Goal: Task Accomplishment & Management: Manage account settings

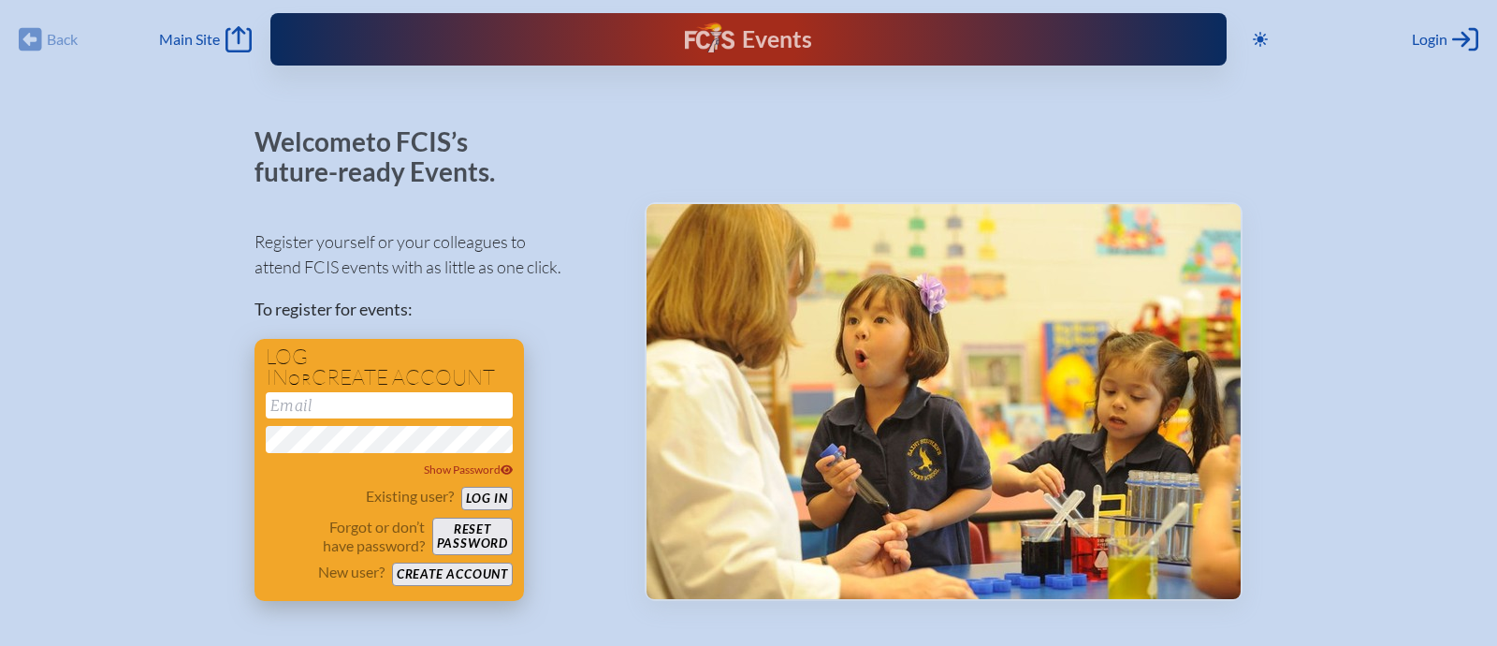
type input "[EMAIL_ADDRESS][DOMAIN_NAME]"
click at [505, 494] on button "Log in" at bounding box center [486, 498] width 51 height 23
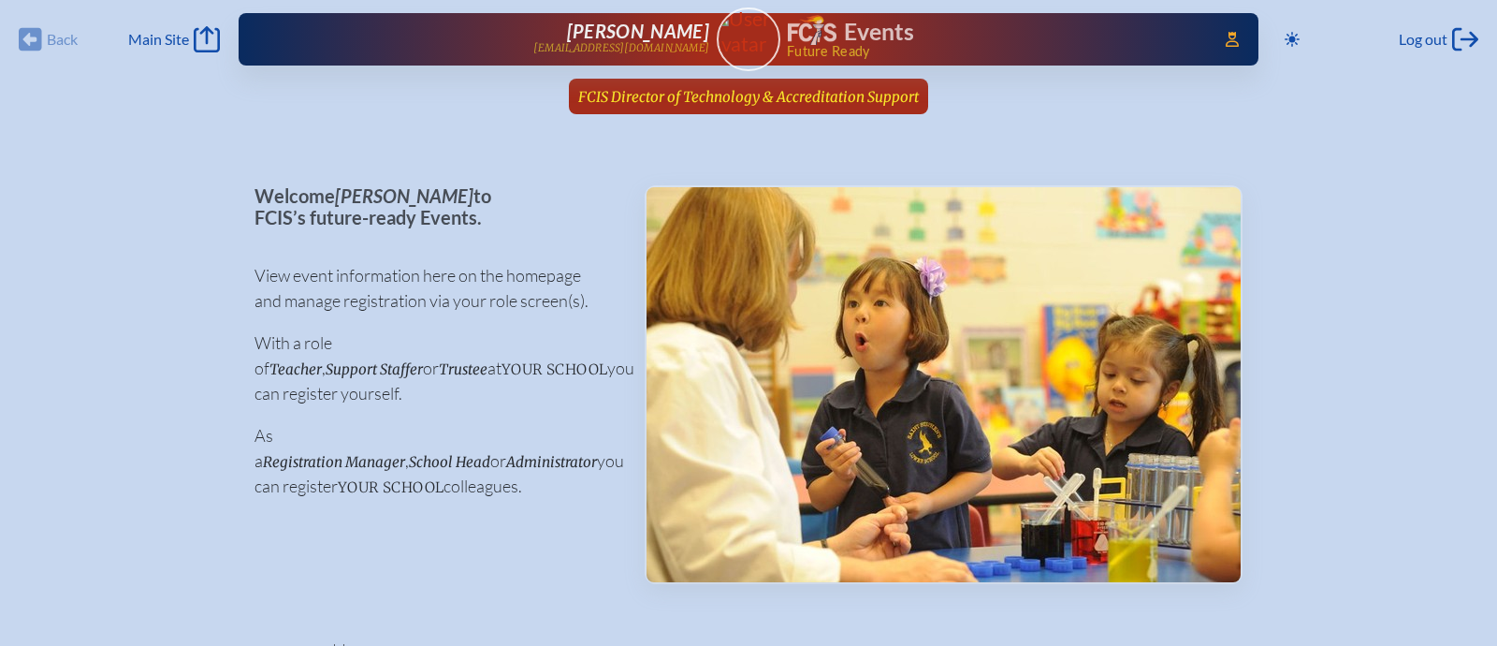
click at [825, 100] on span "FCIS Director of Technology & Accreditation Support" at bounding box center [748, 97] width 341 height 18
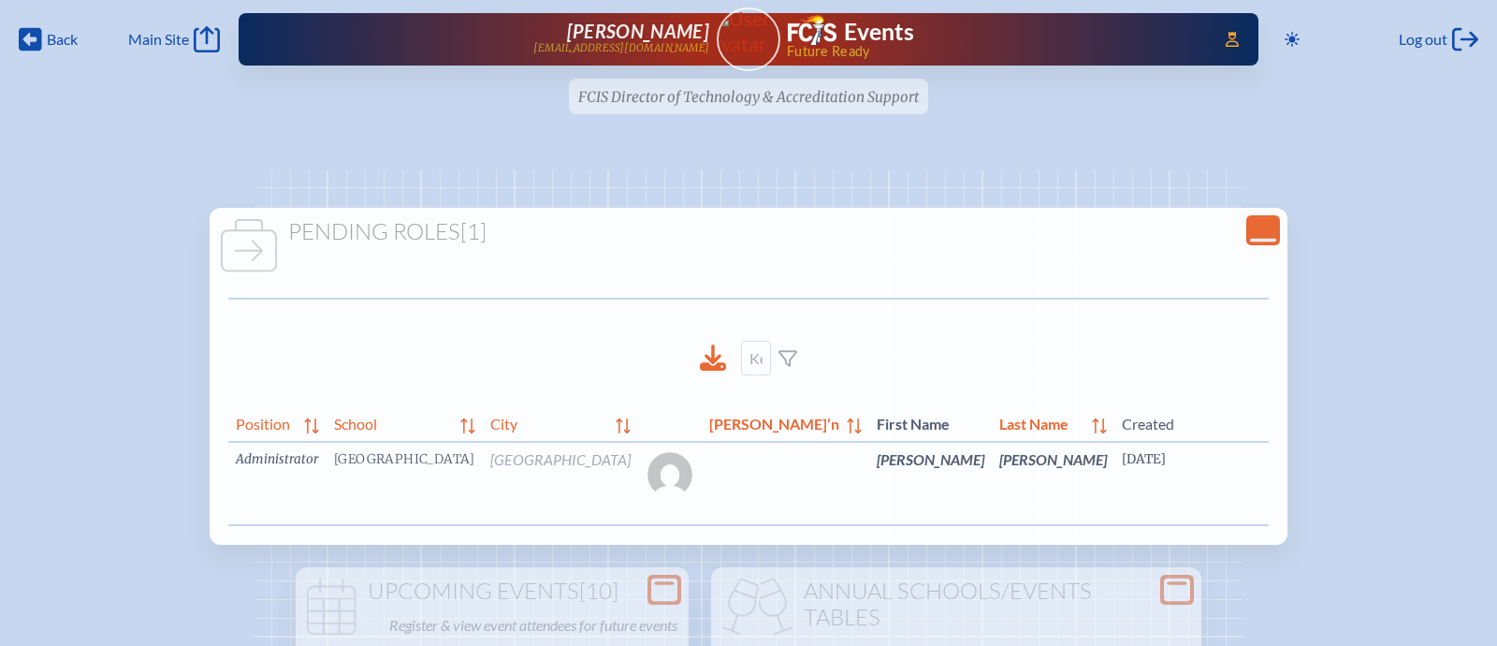
scroll to position [0, 42]
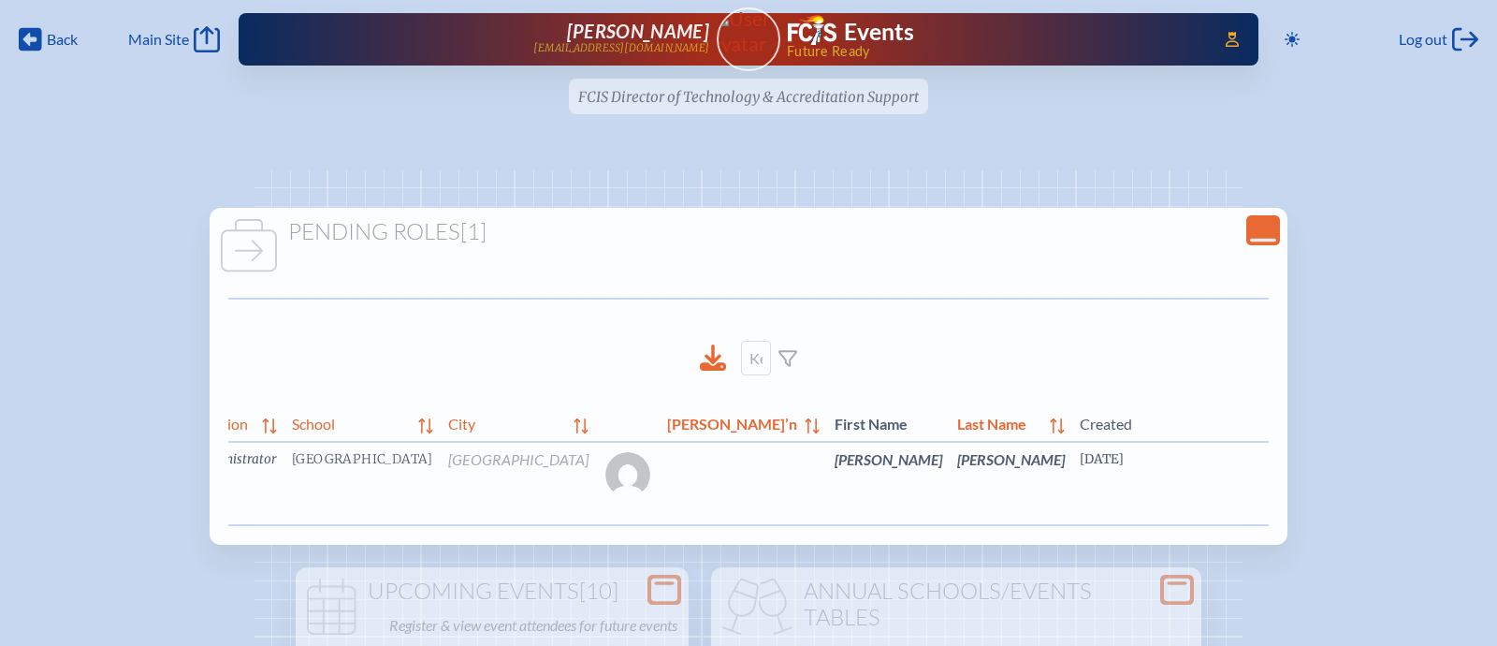
click at [1460, 474] on span "edit" at bounding box center [1472, 470] width 25 height 18
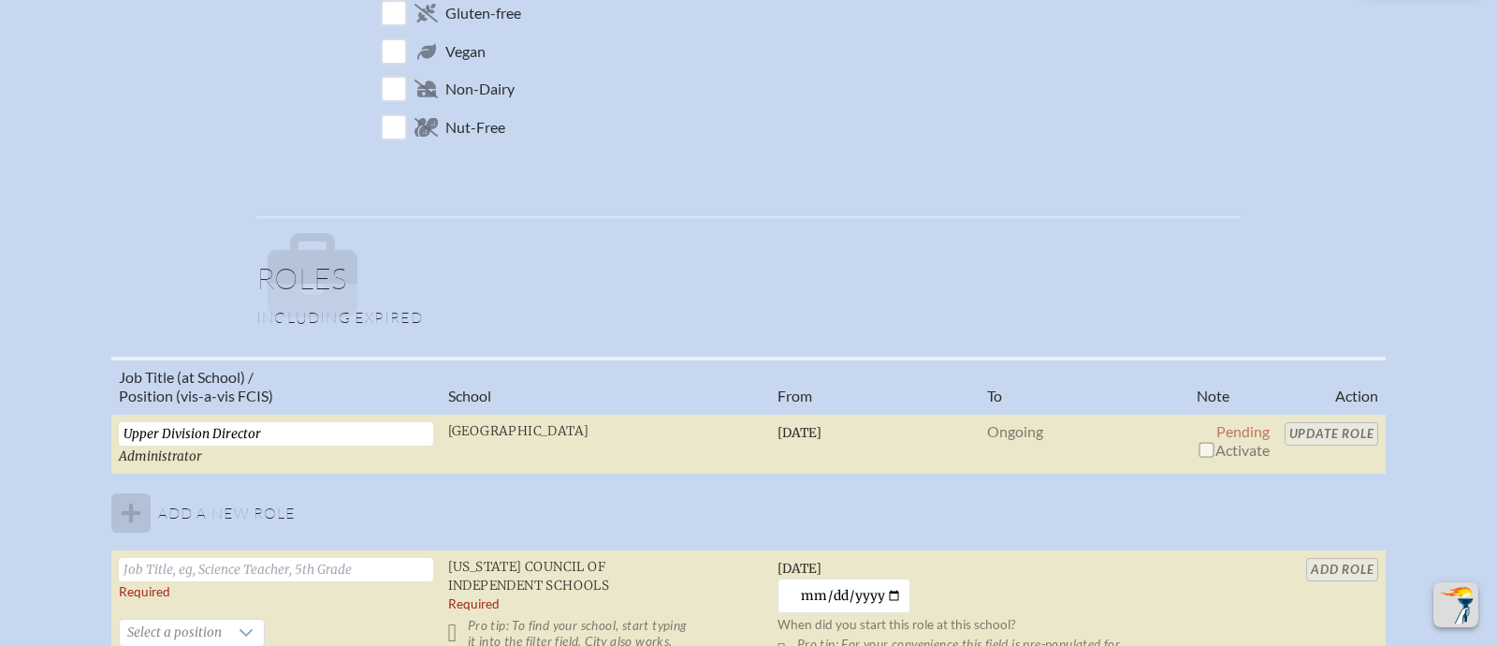
scroll to position [1071, 0]
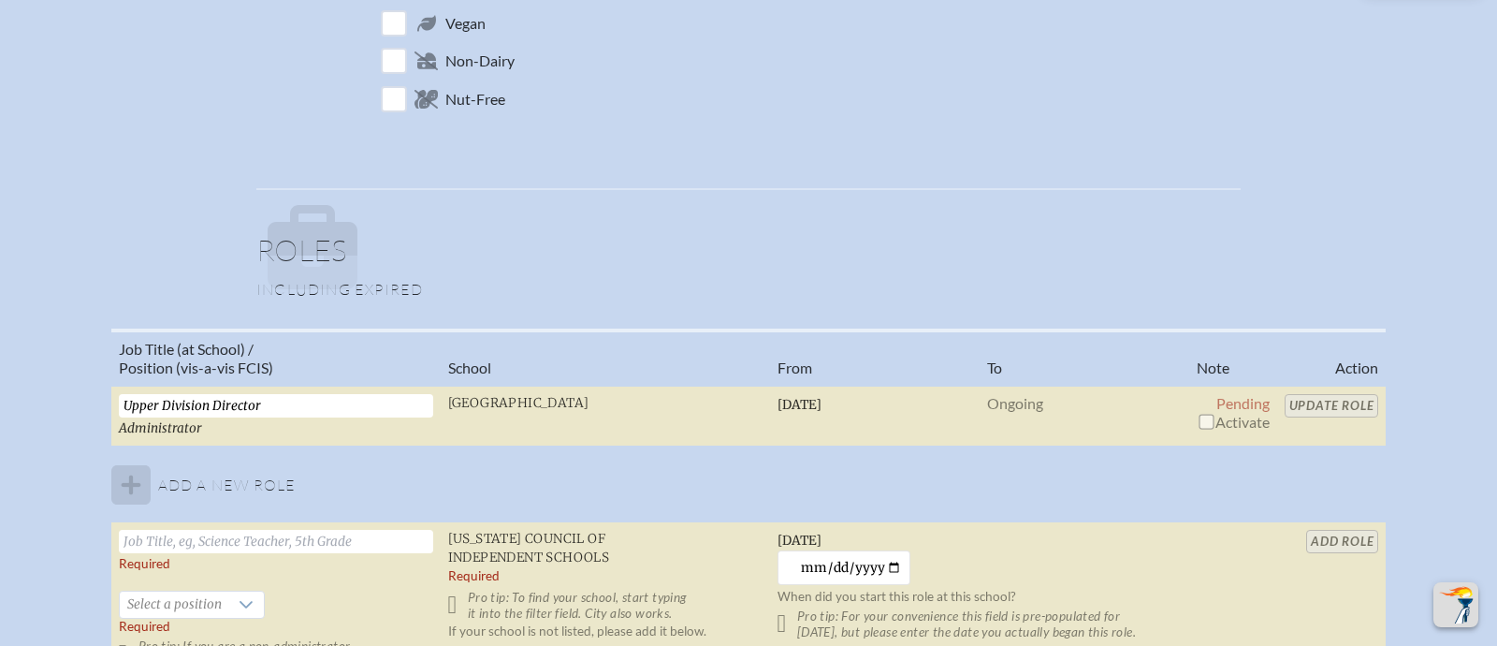
click at [1203, 428] on span "Activate" at bounding box center [1233, 422] width 73 height 18
click at [1208, 422] on input "checkbox" at bounding box center [1206, 421] width 15 height 15
checkbox input "true"
click at [1331, 402] on input "Update Role" at bounding box center [1332, 405] width 95 height 23
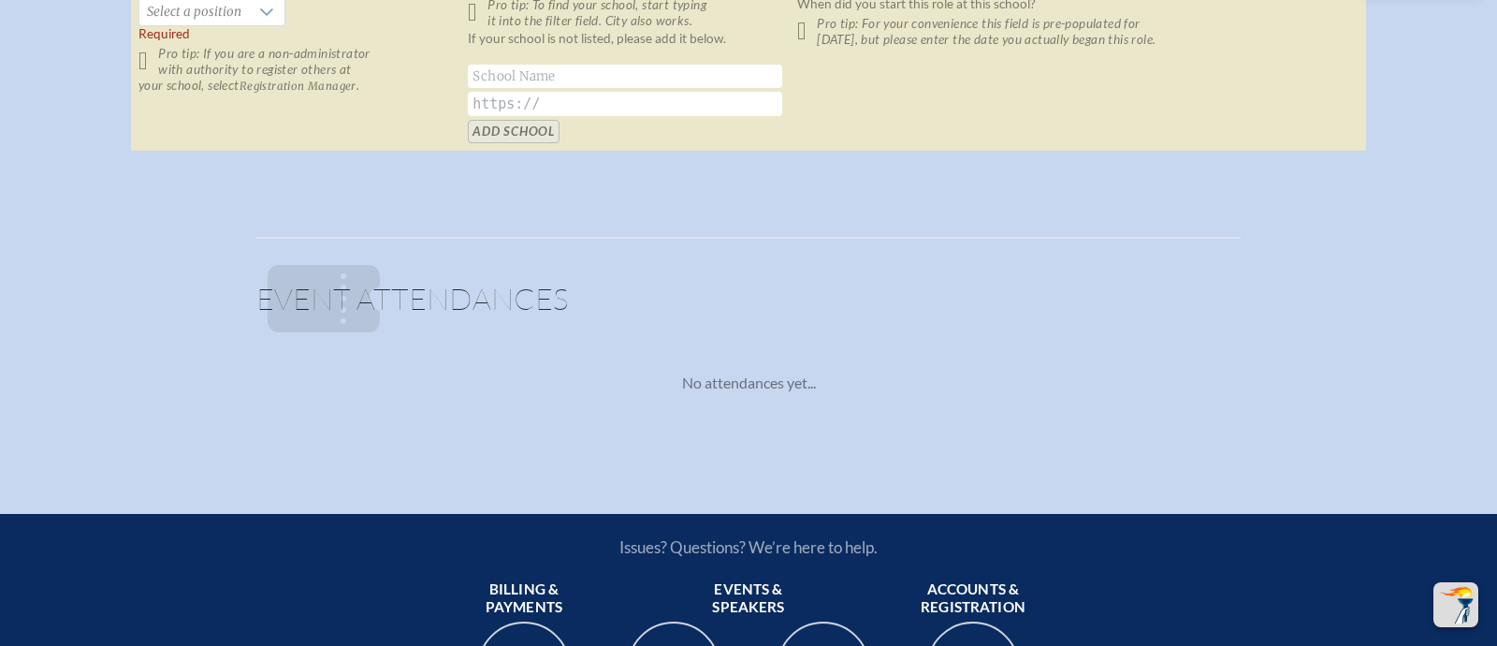
scroll to position [1105, 0]
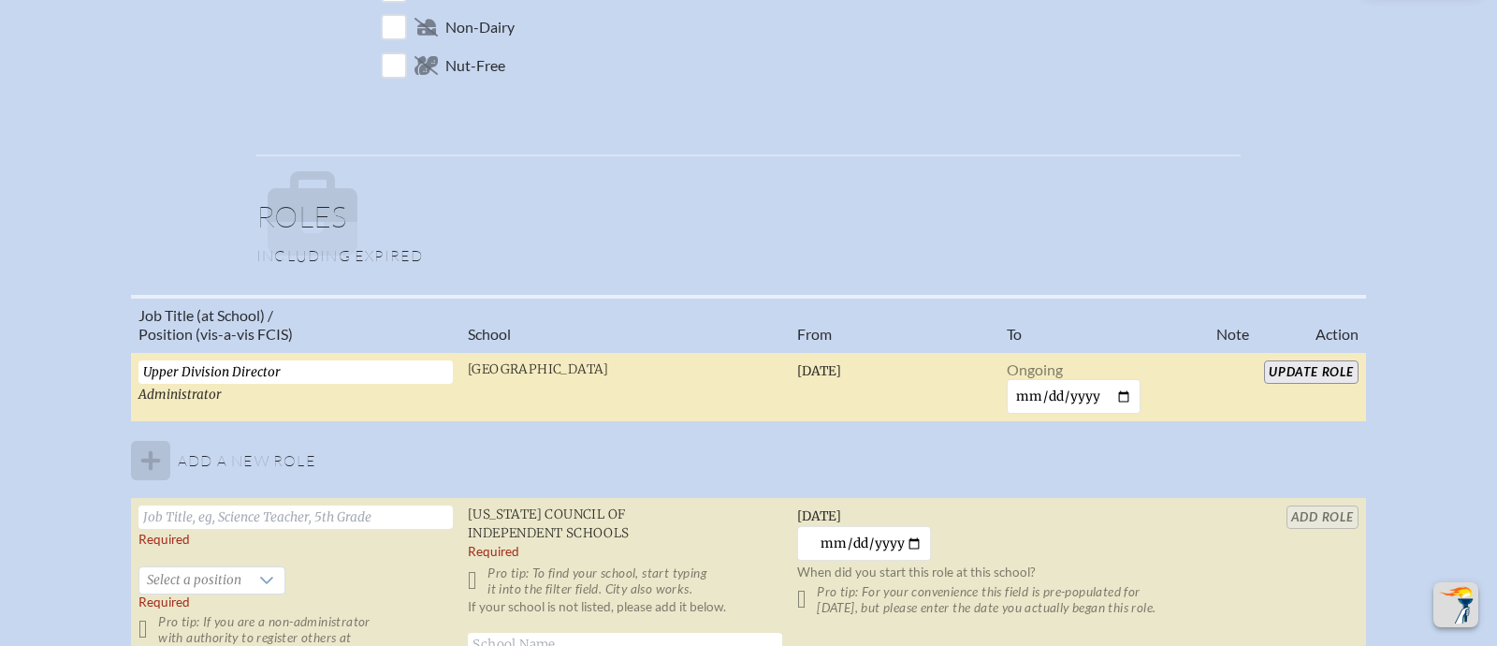
click at [1284, 364] on input "Update Role" at bounding box center [1311, 371] width 95 height 23
